Goal: Use online tool/utility: Utilize a website feature to perform a specific function

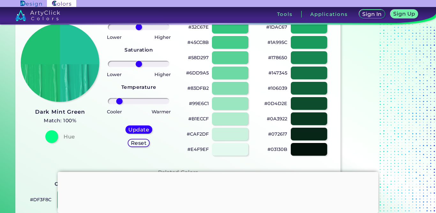
type input "-70"
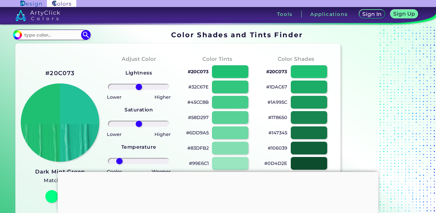
click at [33, 37] on input at bounding box center [51, 35] width 59 height 9
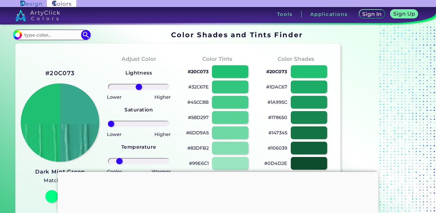
type input "-100"
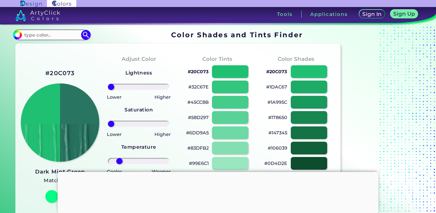
type input "-100"
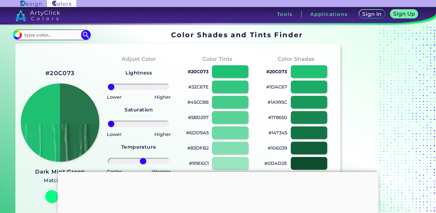
type input "15"
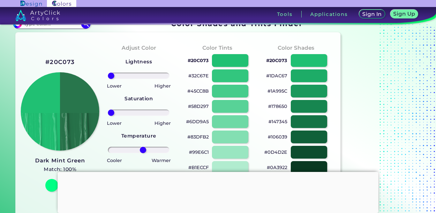
scroll to position [10, 0]
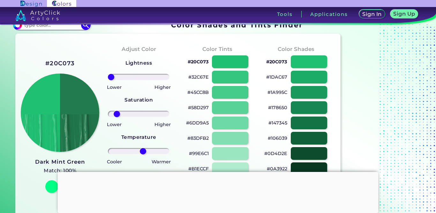
type input "-100"
type input "35"
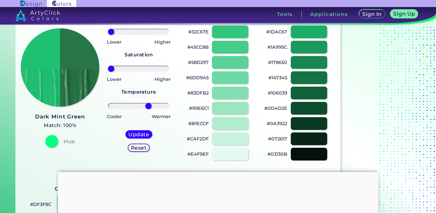
scroll to position [53, 0]
